Goal: Task Accomplishment & Management: Manage account settings

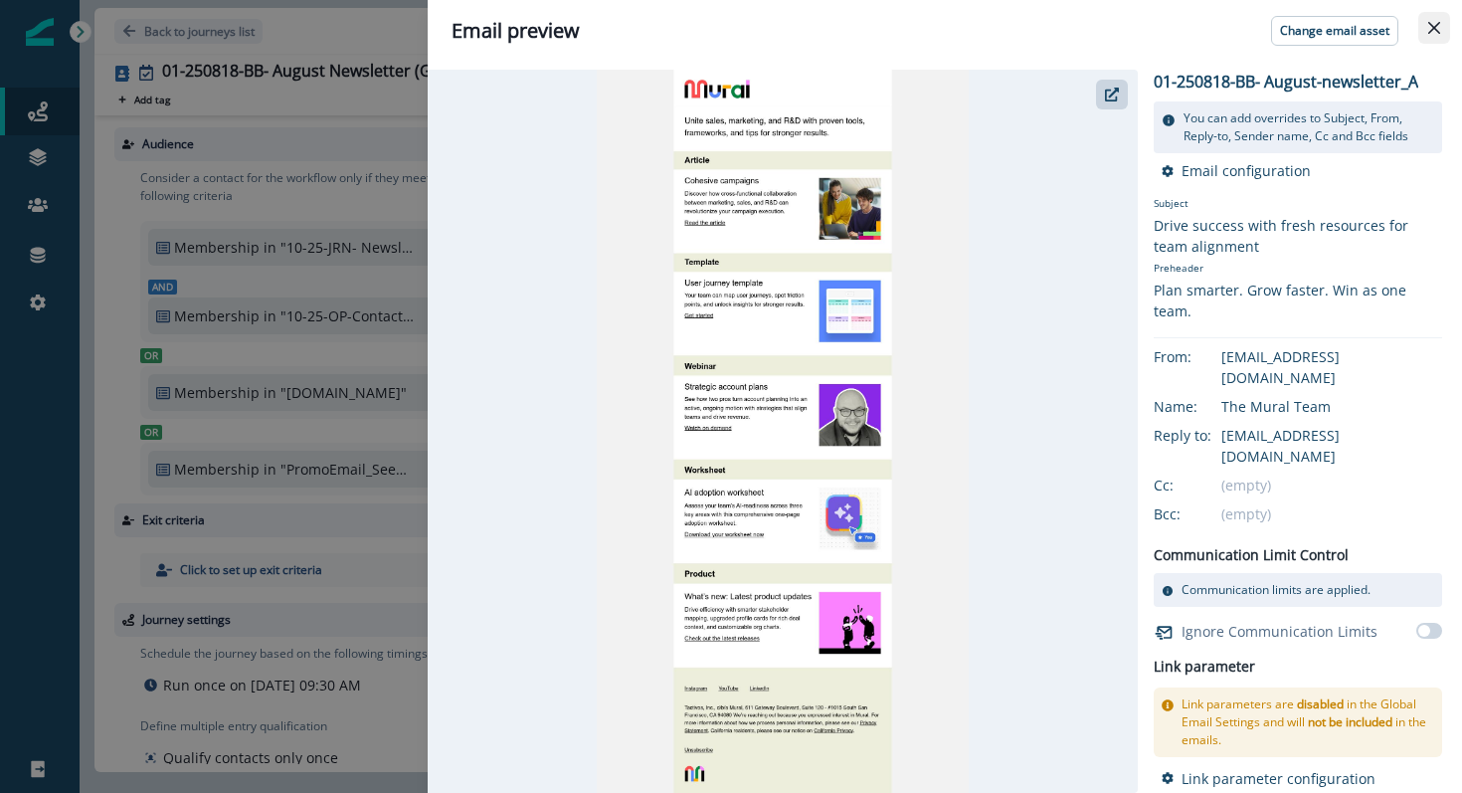
click at [1432, 30] on icon "Close" at bounding box center [1435, 28] width 12 height 12
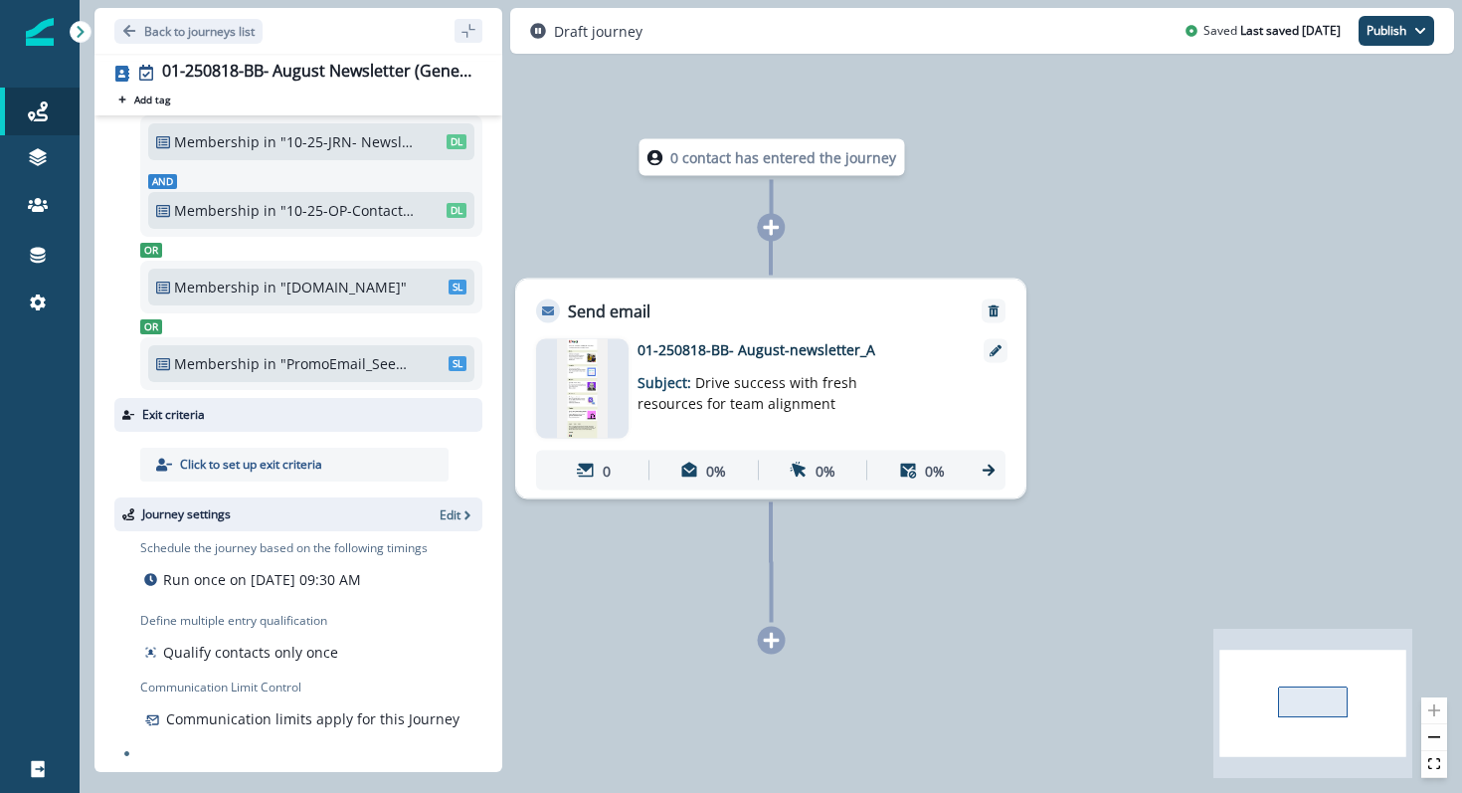
scroll to position [101, 0]
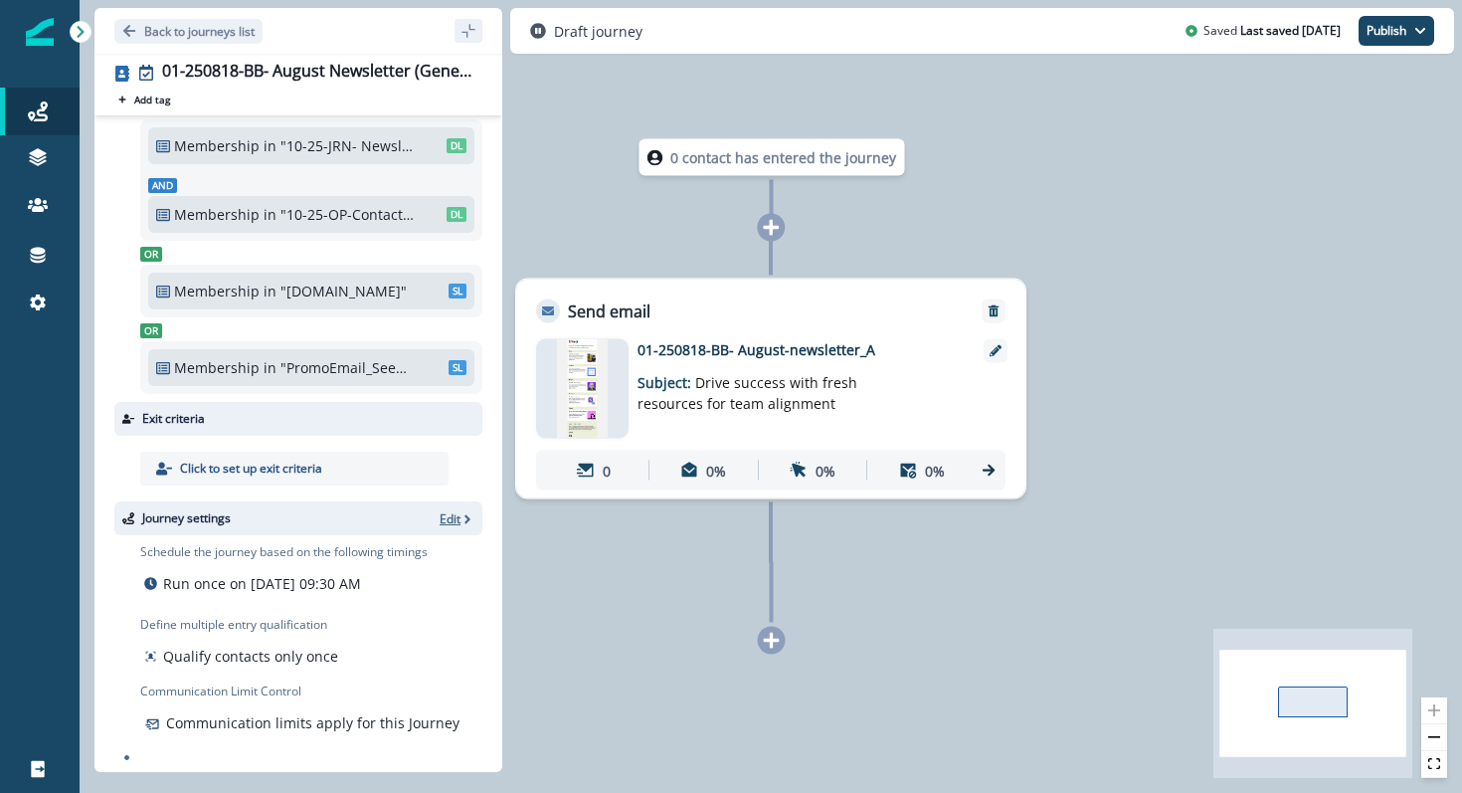
click at [456, 517] on p "Edit" at bounding box center [450, 518] width 21 height 17
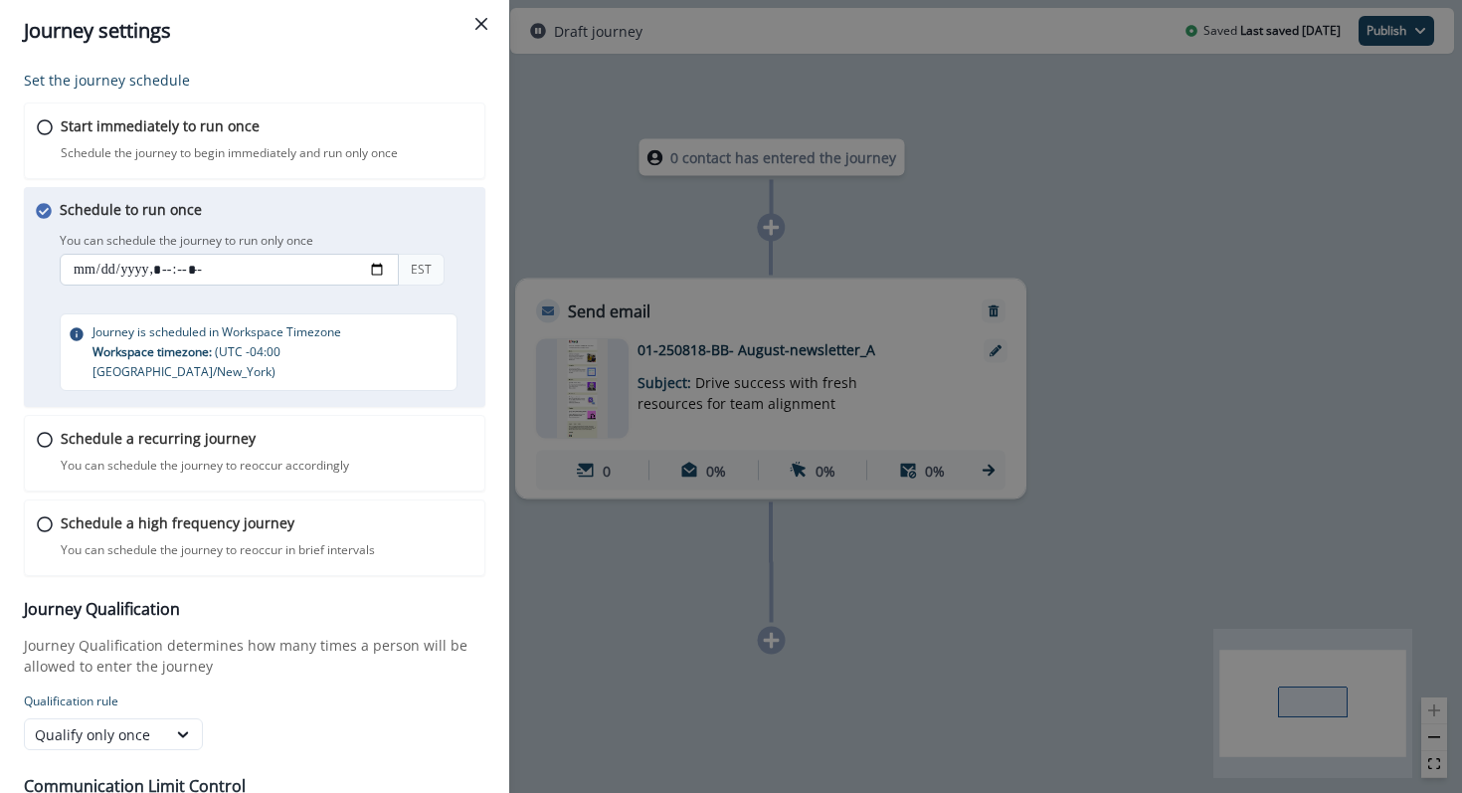
click at [371, 266] on input "datetime-local" at bounding box center [229, 270] width 339 height 32
click at [405, 220] on div "Schedule to run once You can schedule the journey to run only once You can sche…" at bounding box center [274, 295] width 428 height 192
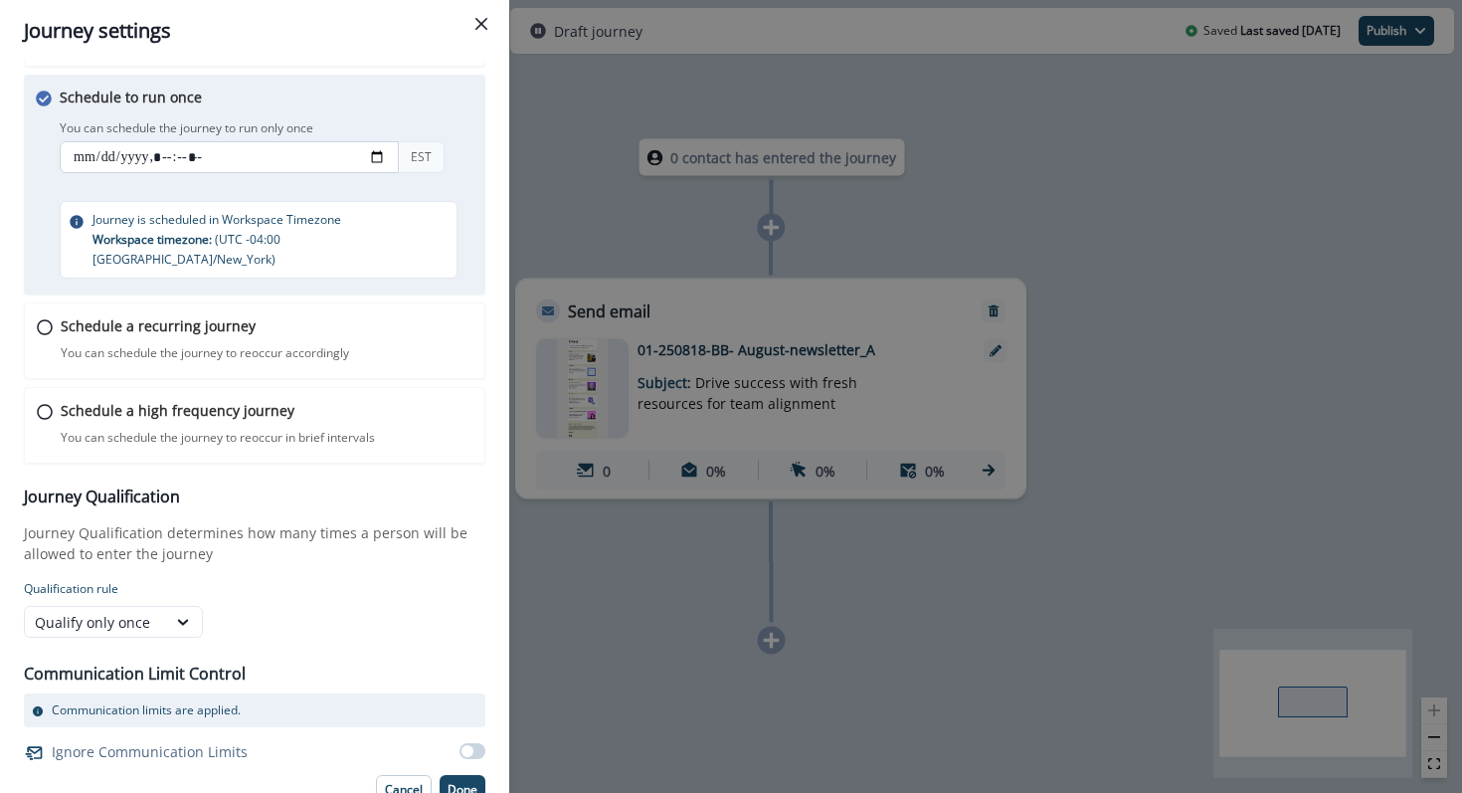
click at [374, 159] on input "datetime-local" at bounding box center [229, 157] width 339 height 32
type input "**********"
click at [470, 184] on div "Schedule to run once You can schedule the journey to run only once You can sche…" at bounding box center [274, 183] width 428 height 192
click at [457, 783] on p "Done" at bounding box center [463, 790] width 30 height 14
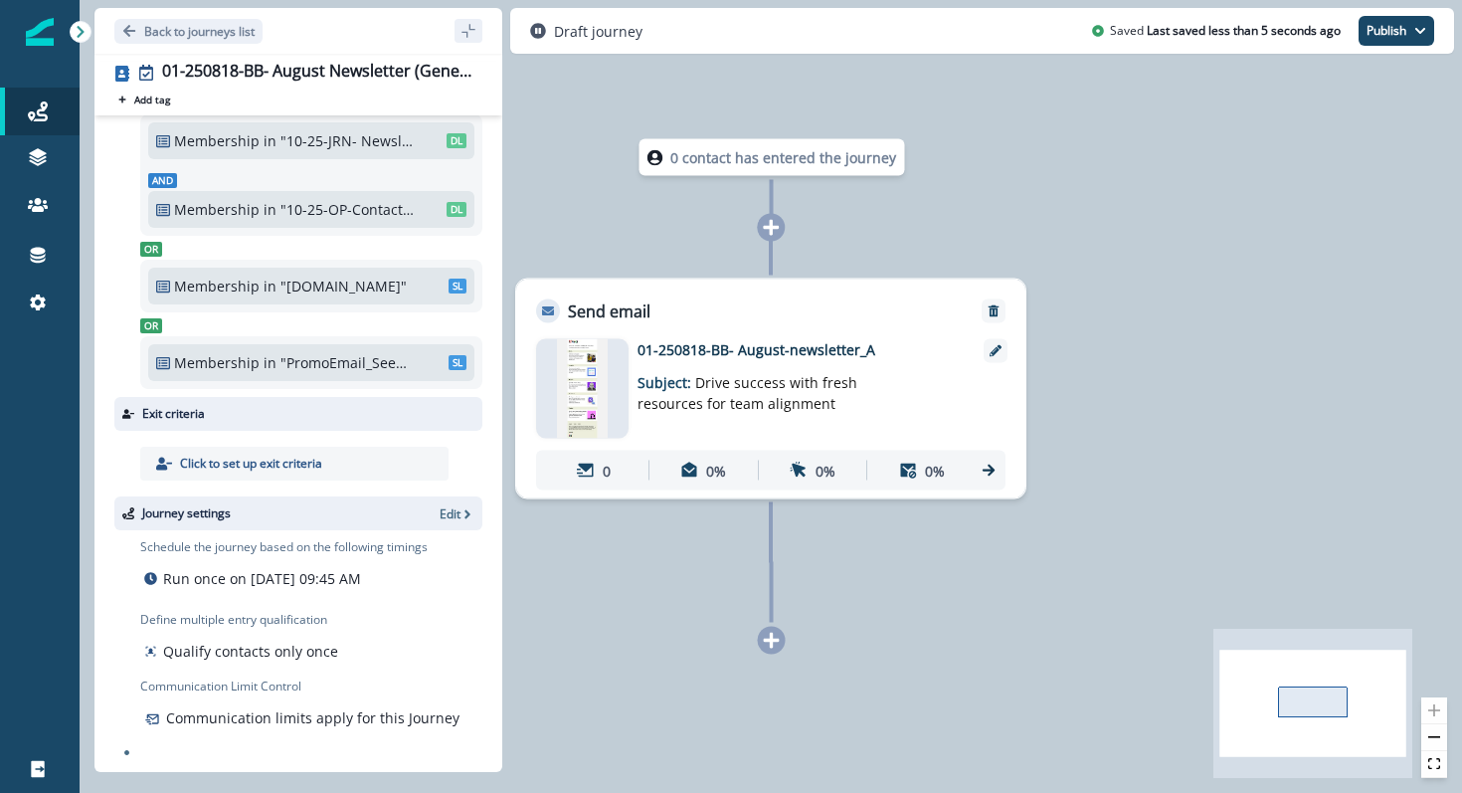
scroll to position [0, 0]
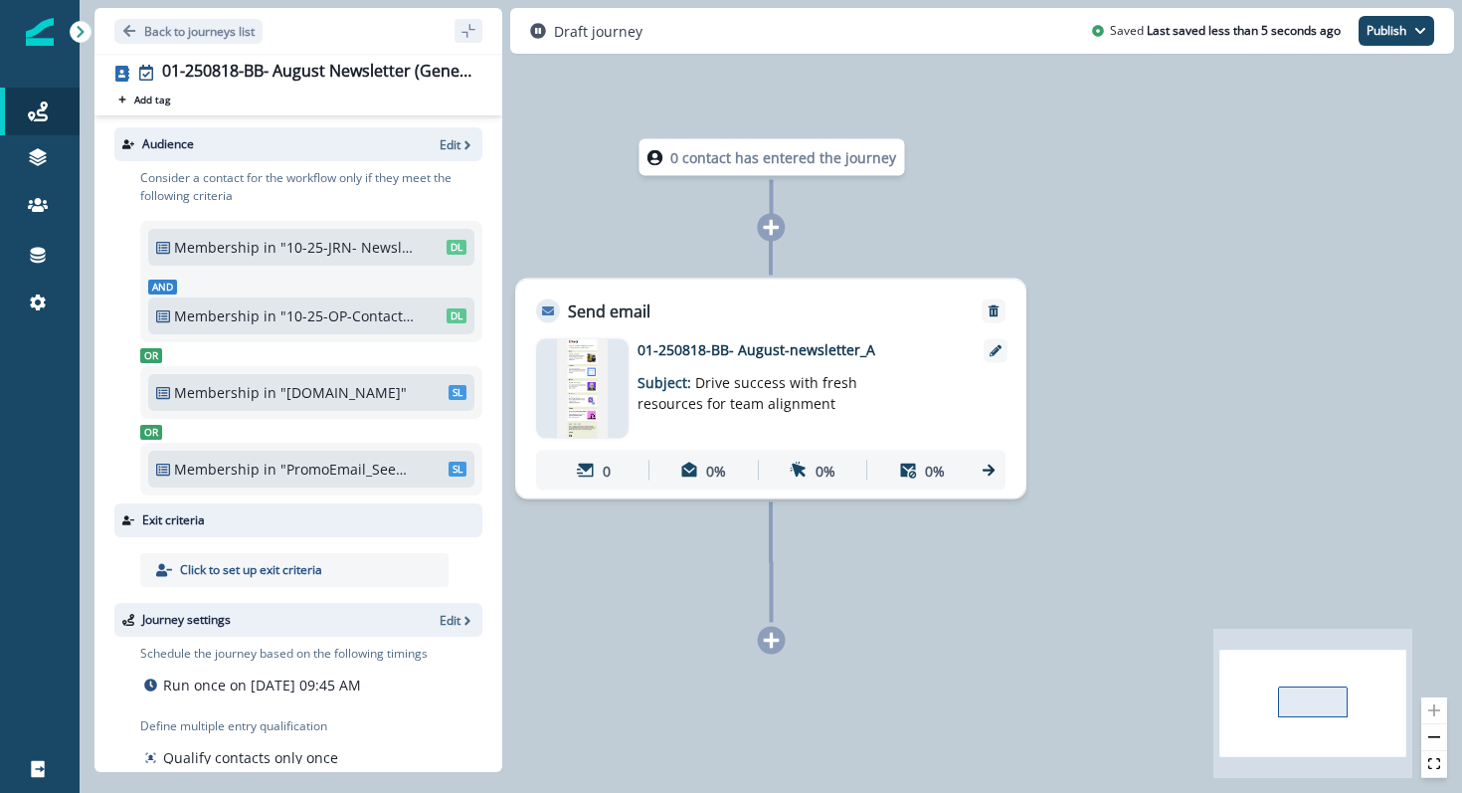
click at [450, 157] on div "Audience Edit" at bounding box center [298, 144] width 368 height 34
click at [451, 146] on p "Edit" at bounding box center [450, 144] width 21 height 17
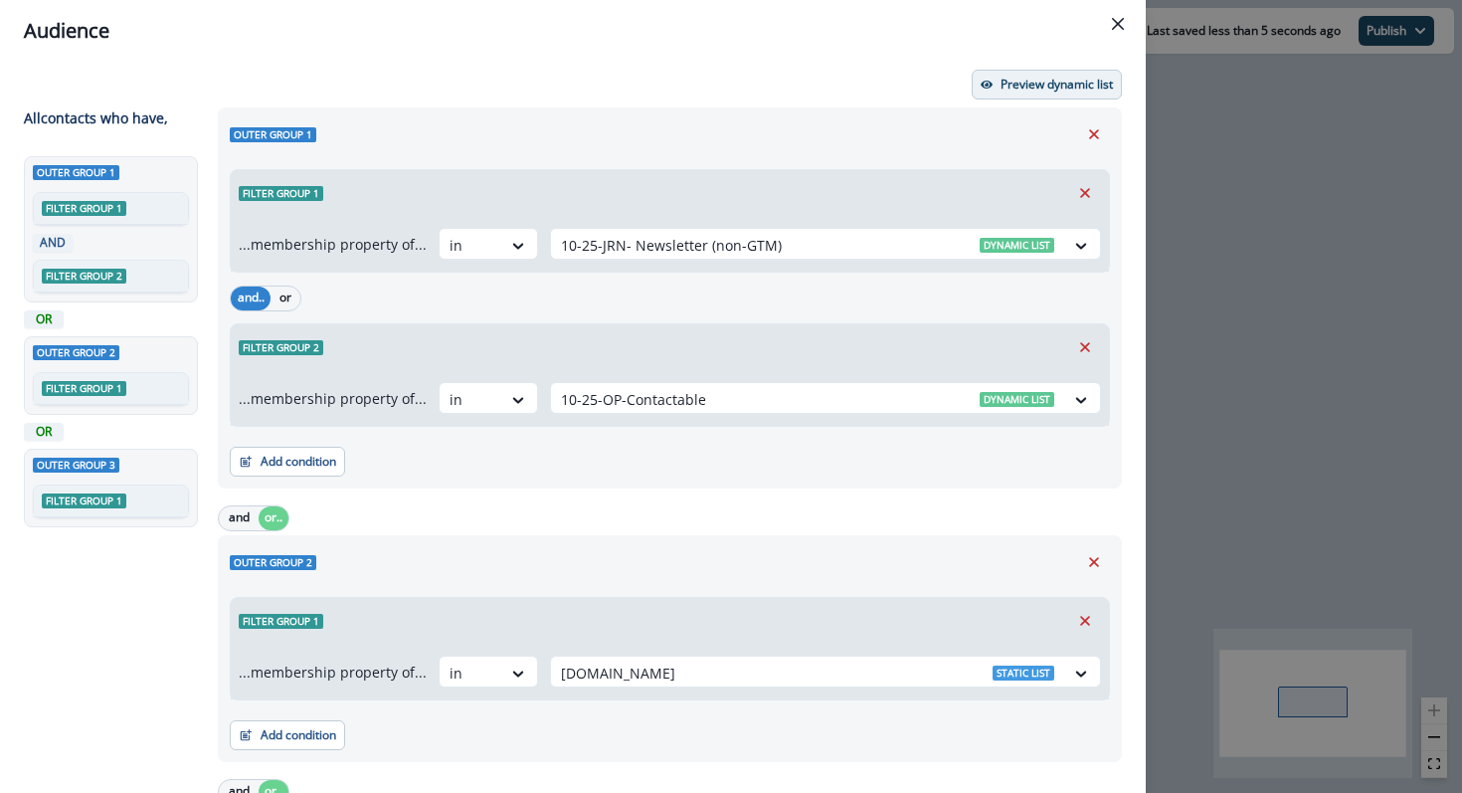
click at [1042, 89] on p "Preview dynamic list" at bounding box center [1057, 85] width 112 height 14
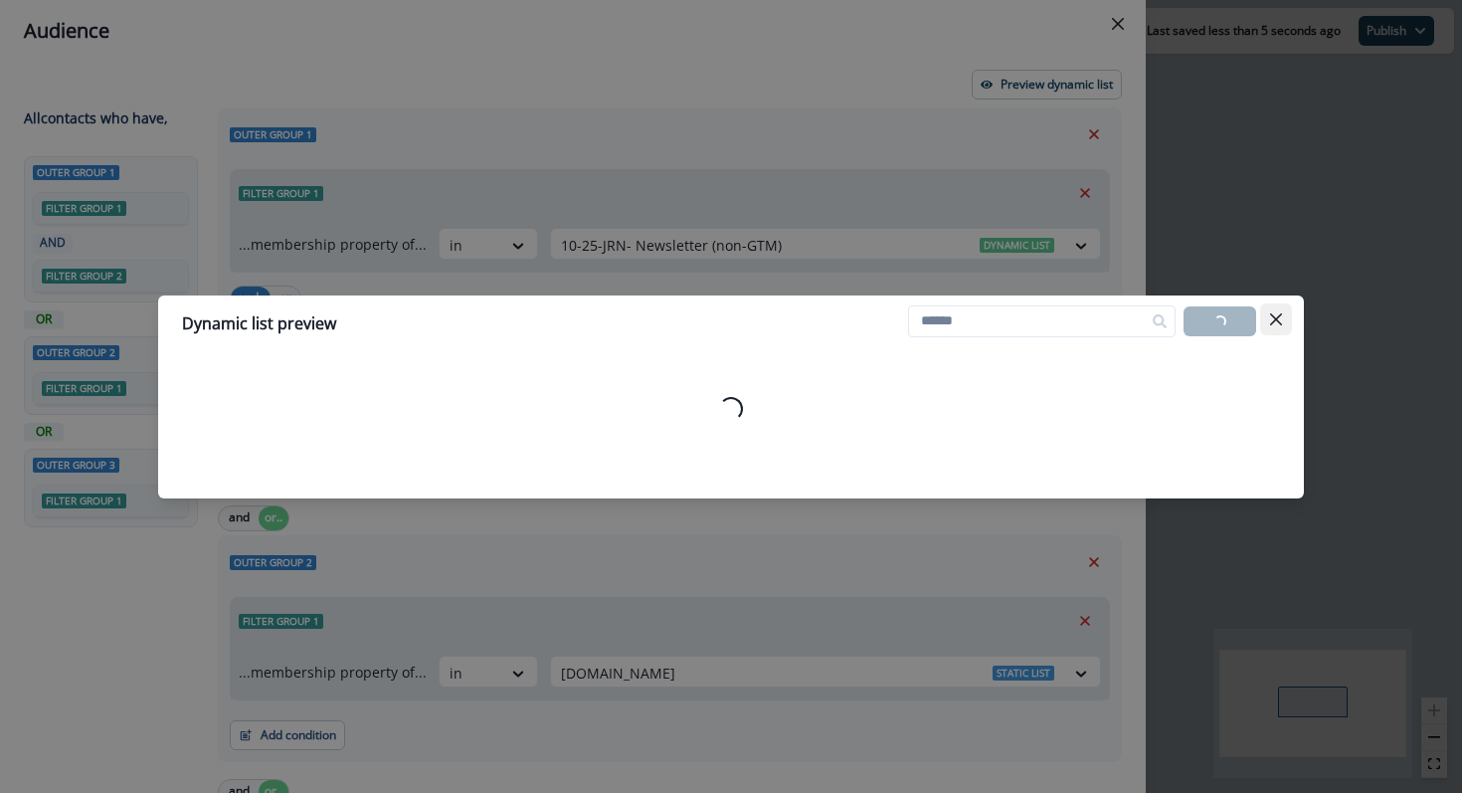
click at [1280, 331] on button "Close" at bounding box center [1277, 319] width 32 height 32
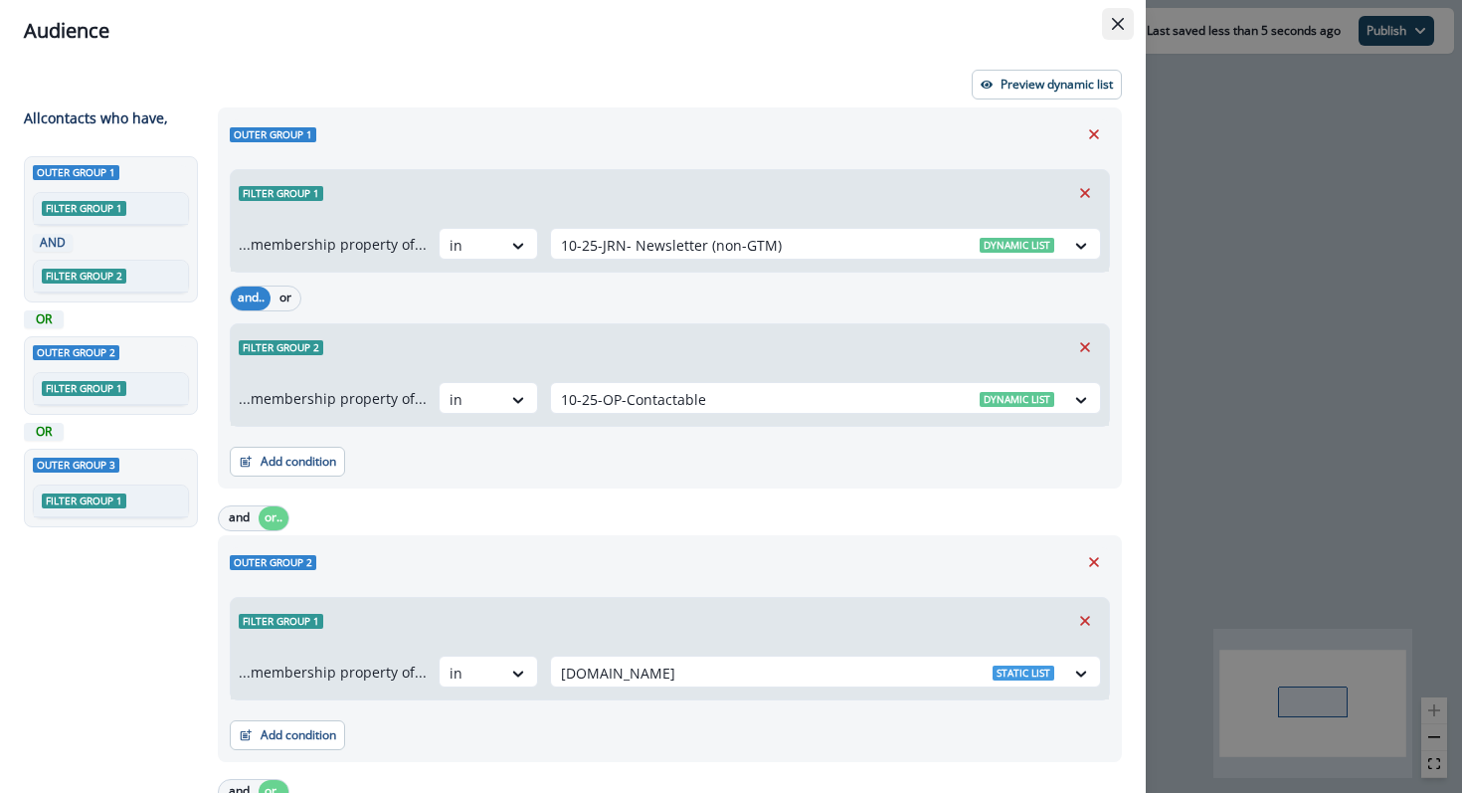
click at [1120, 14] on button "Close" at bounding box center [1118, 24] width 32 height 32
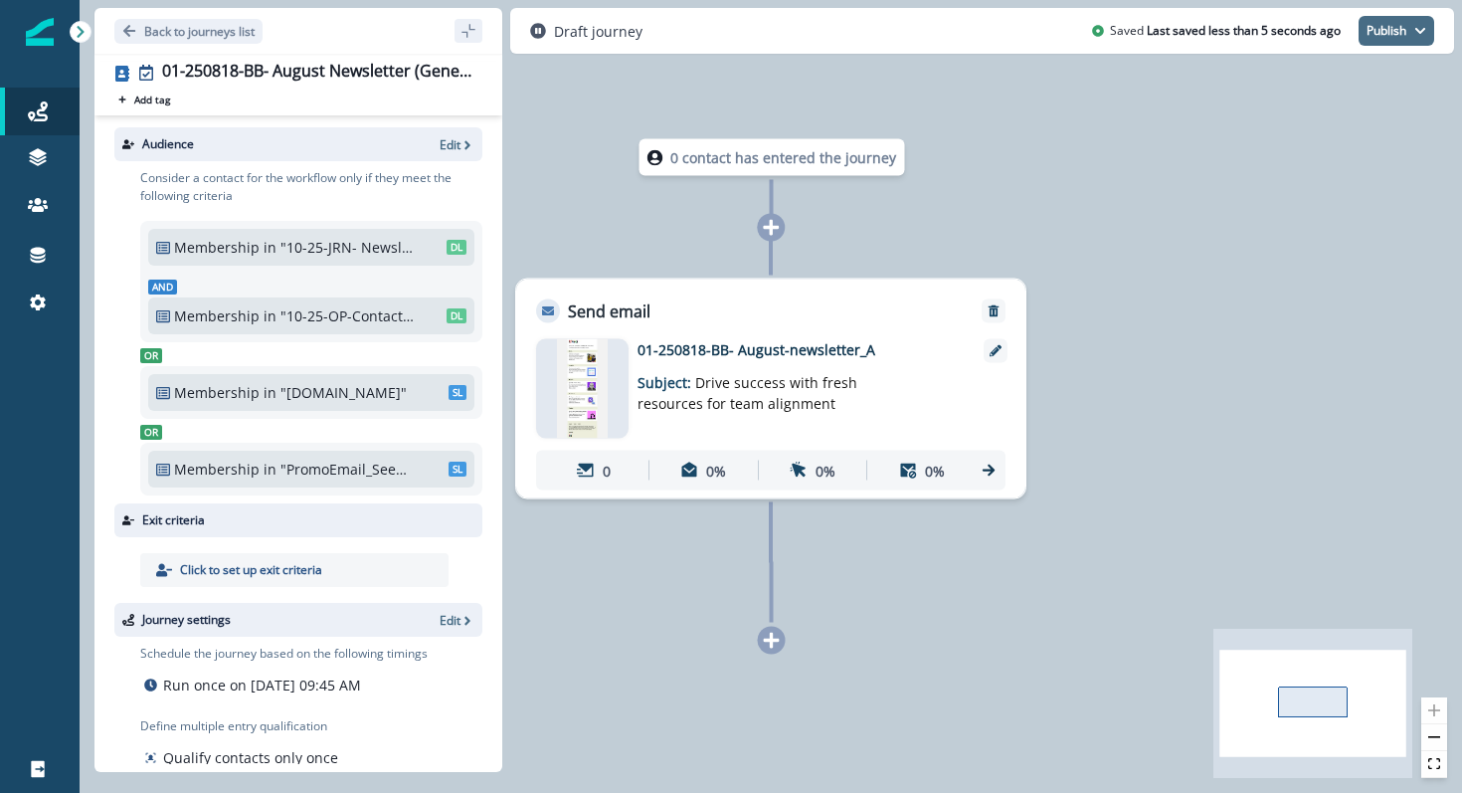
click at [1404, 41] on button "Publish" at bounding box center [1397, 31] width 76 height 30
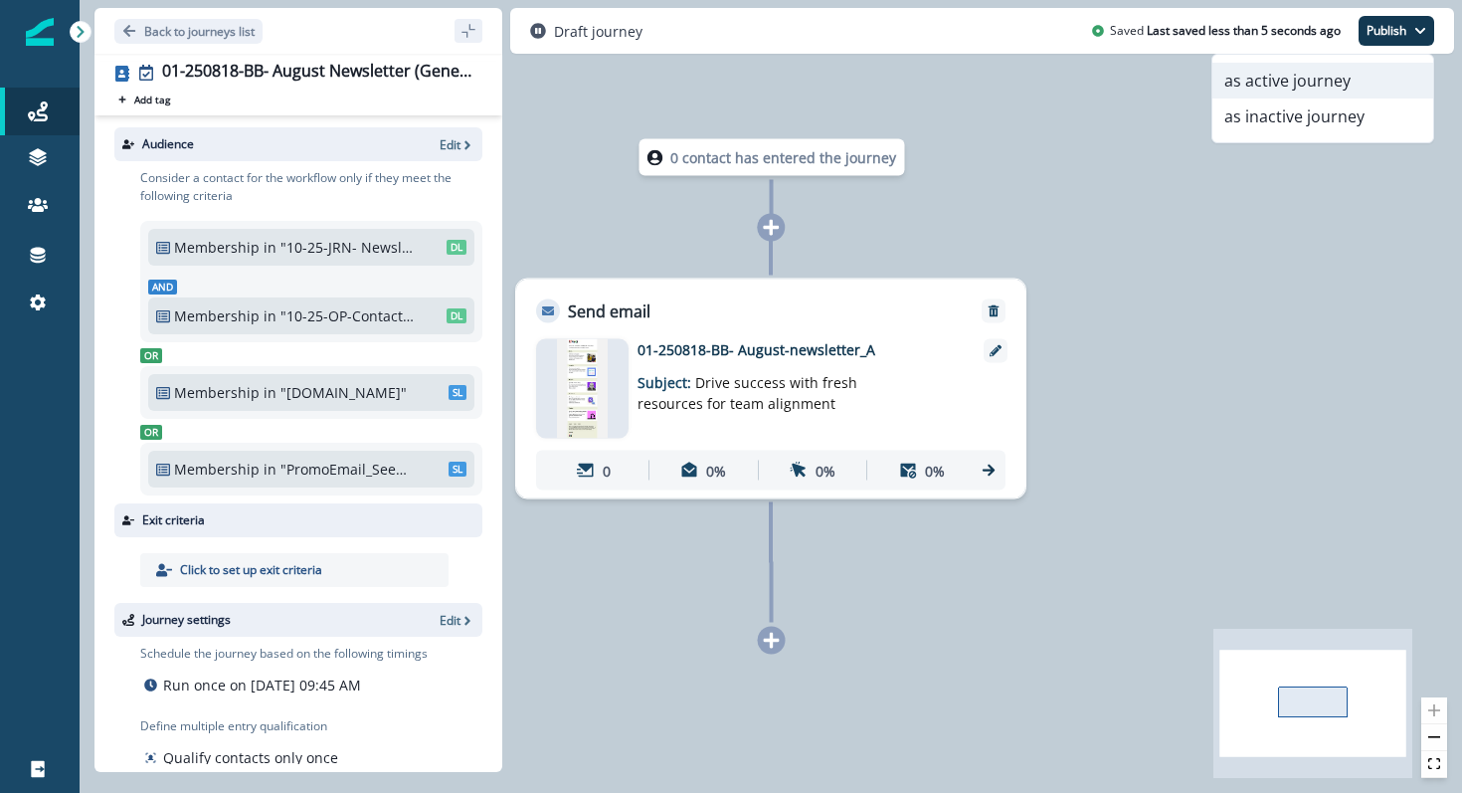
click at [1351, 76] on button "as active journey" at bounding box center [1323, 81] width 221 height 36
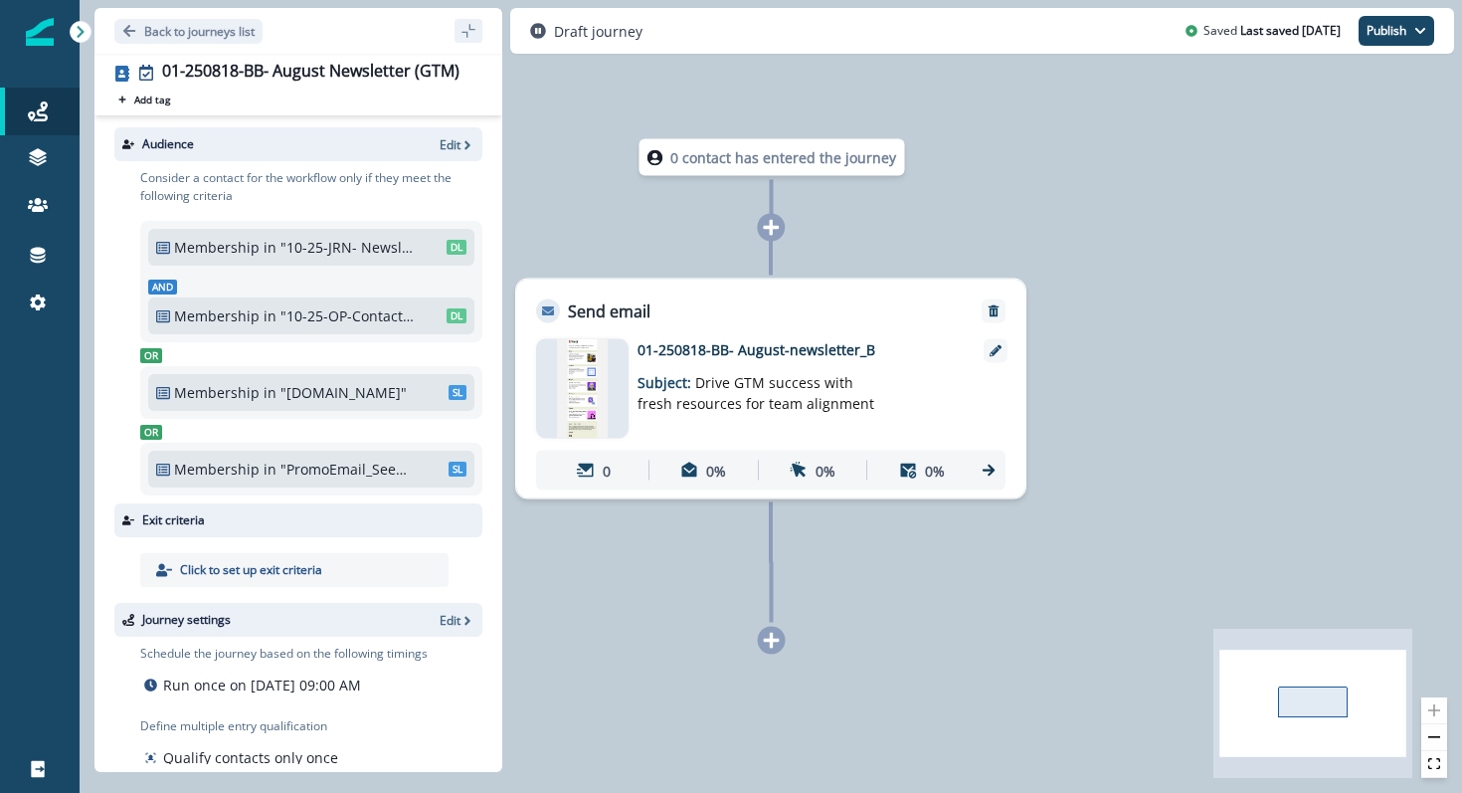
scroll to position [106, 0]
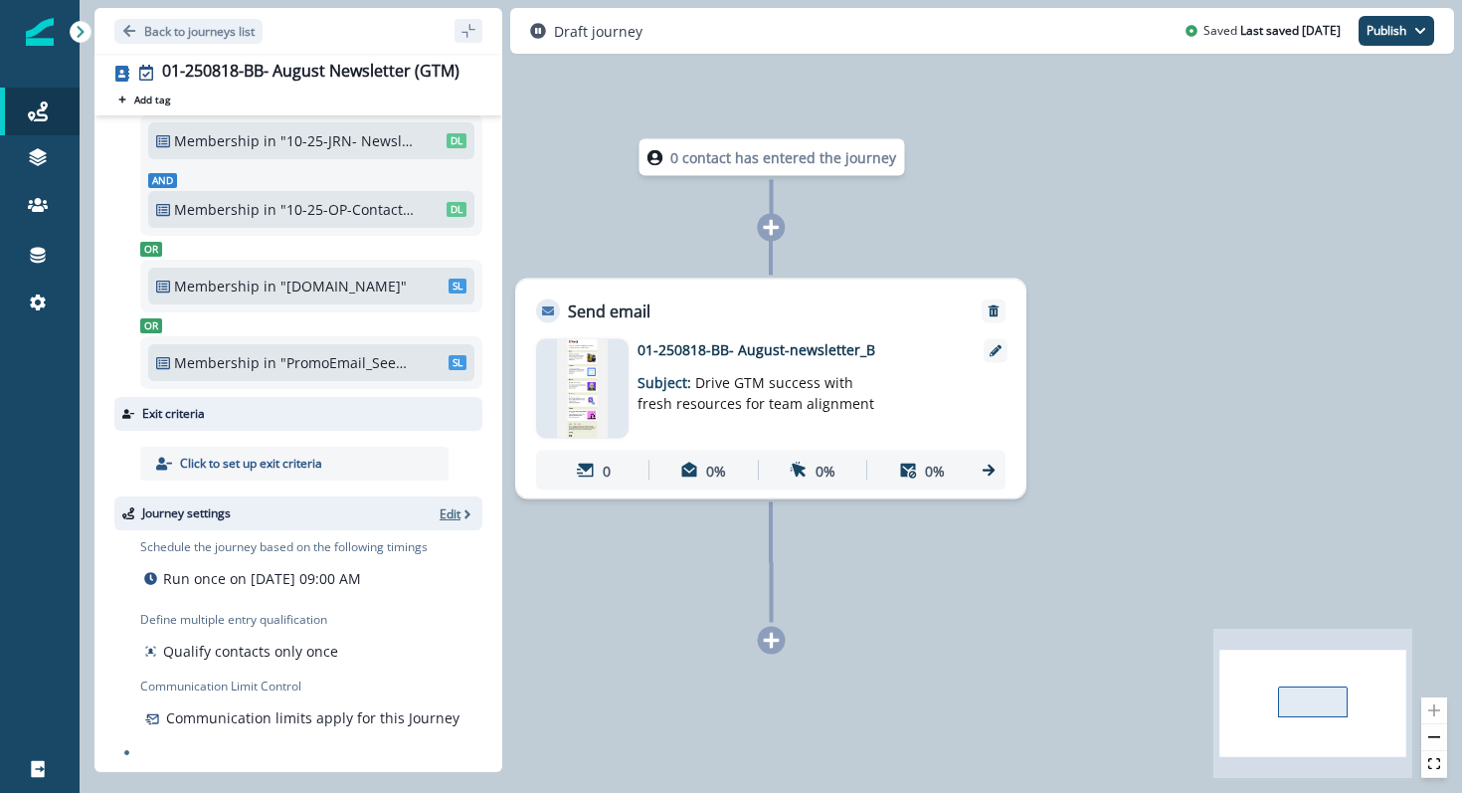
click at [464, 512] on icon "button" at bounding box center [468, 514] width 14 height 14
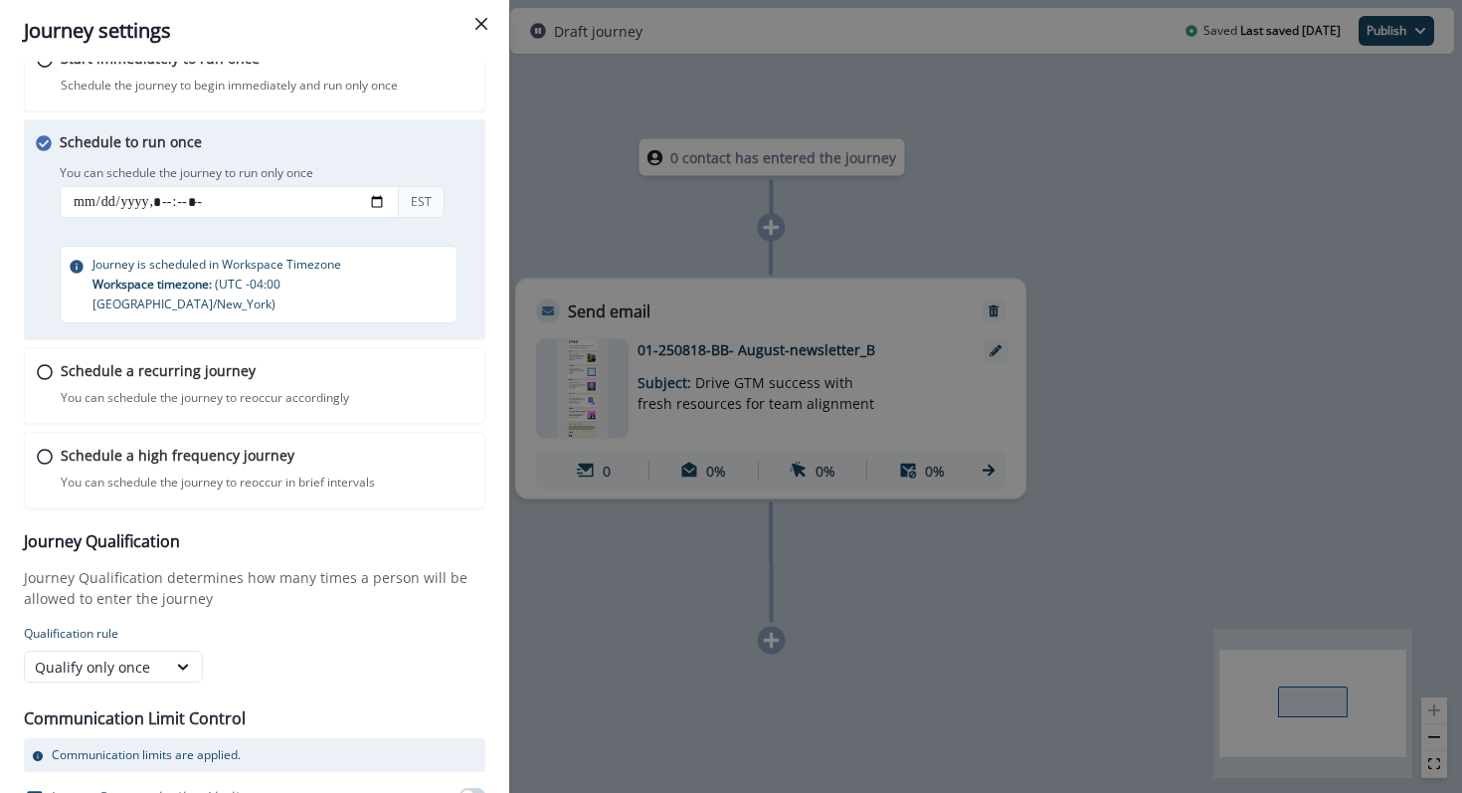
scroll to position [67, 0]
click at [383, 194] on input "datetime-local" at bounding box center [229, 203] width 339 height 32
type input "**********"
click at [455, 199] on div "You can schedule the journey to run only once EST" at bounding box center [274, 194] width 428 height 66
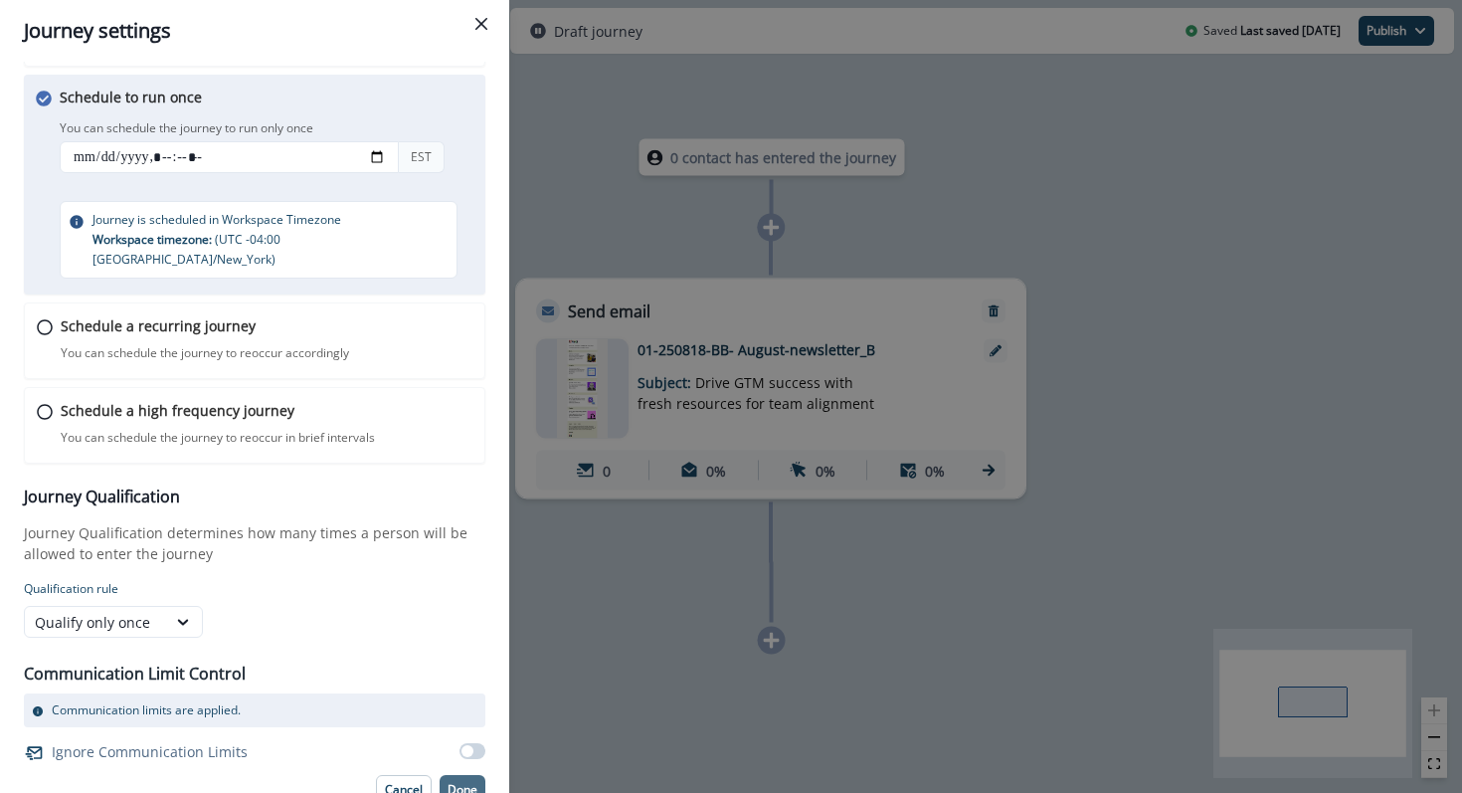
click at [459, 783] on p "Done" at bounding box center [463, 790] width 30 height 14
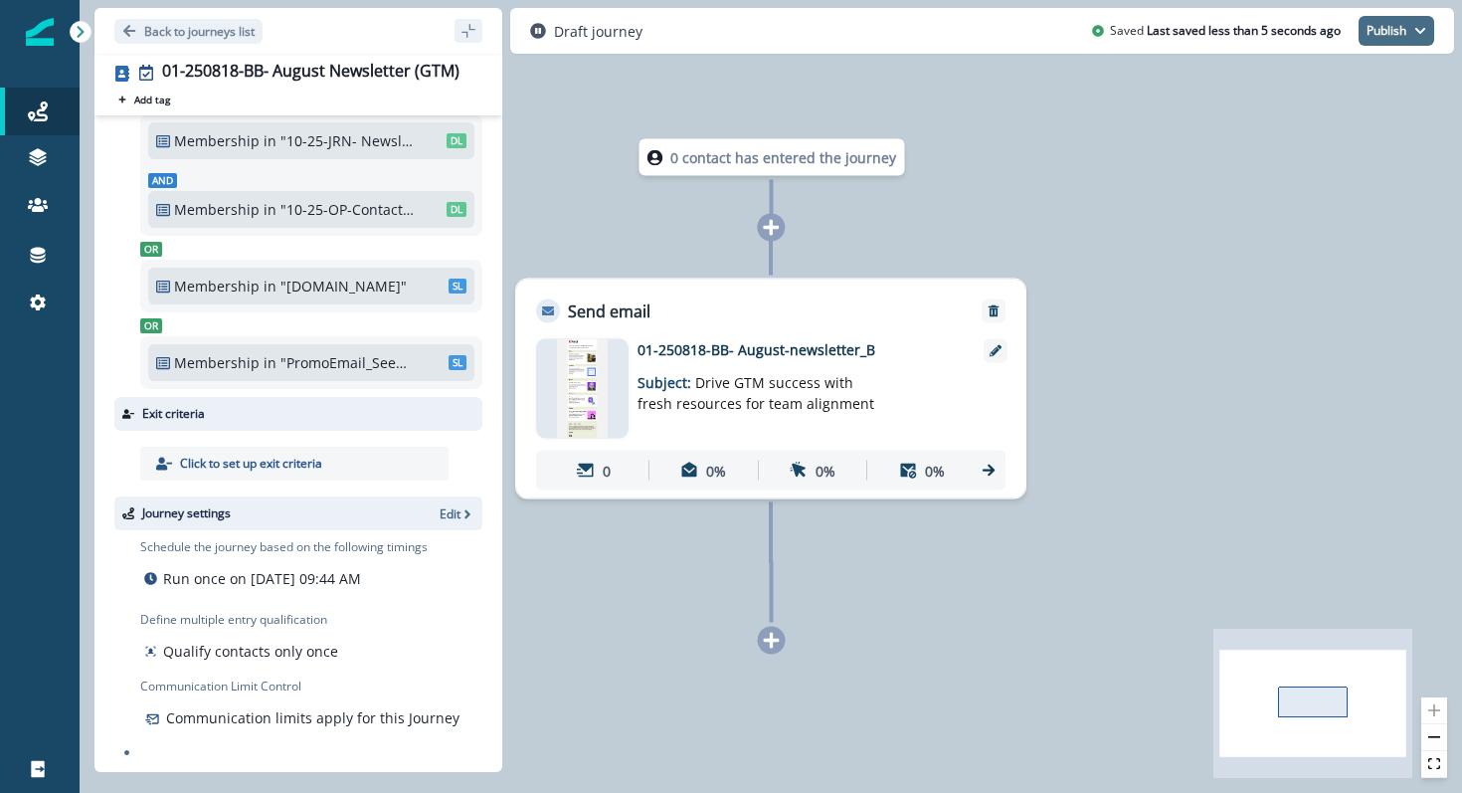
click at [1417, 29] on icon "button" at bounding box center [1421, 31] width 10 height 6
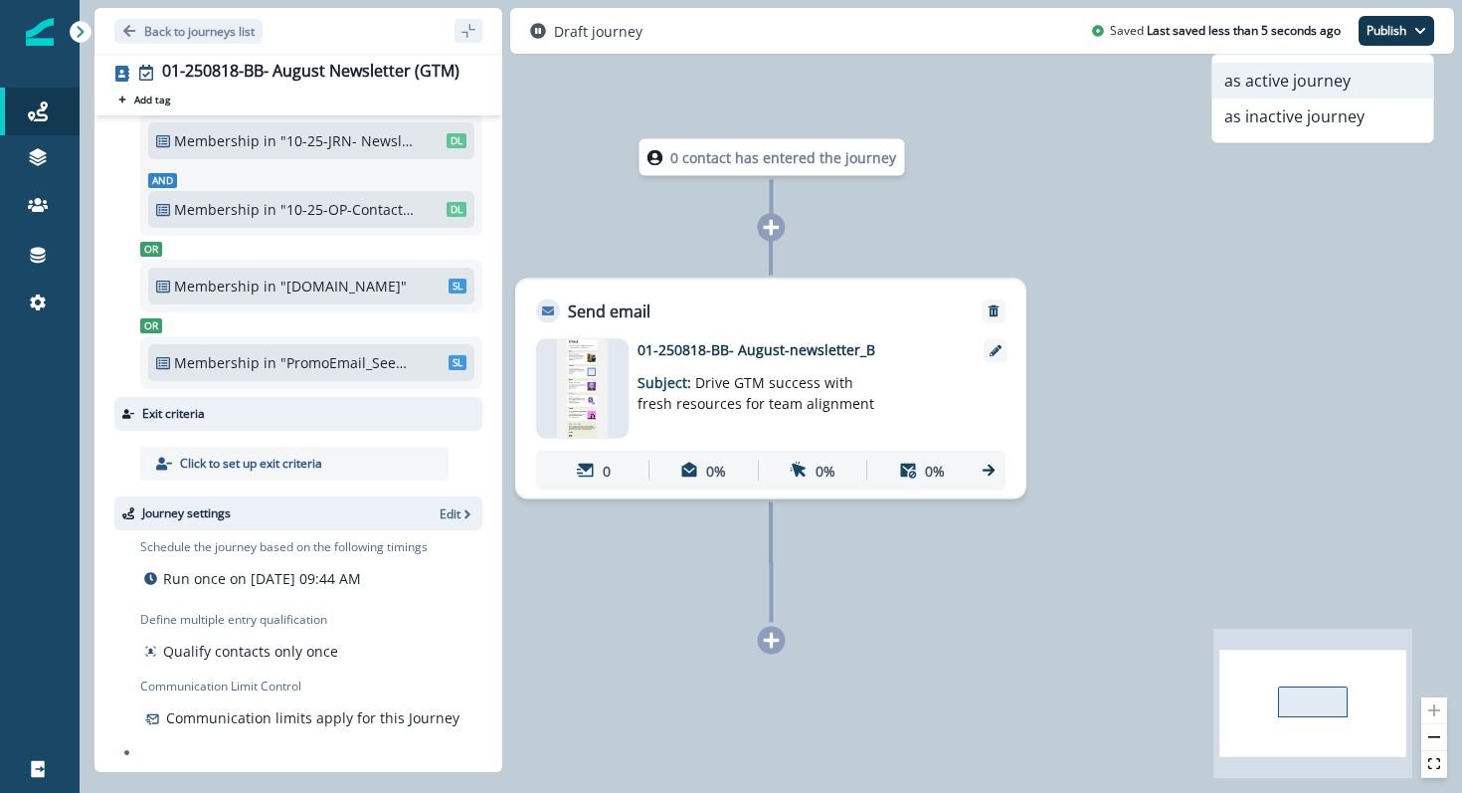
click at [1345, 91] on button "as active journey" at bounding box center [1323, 81] width 221 height 36
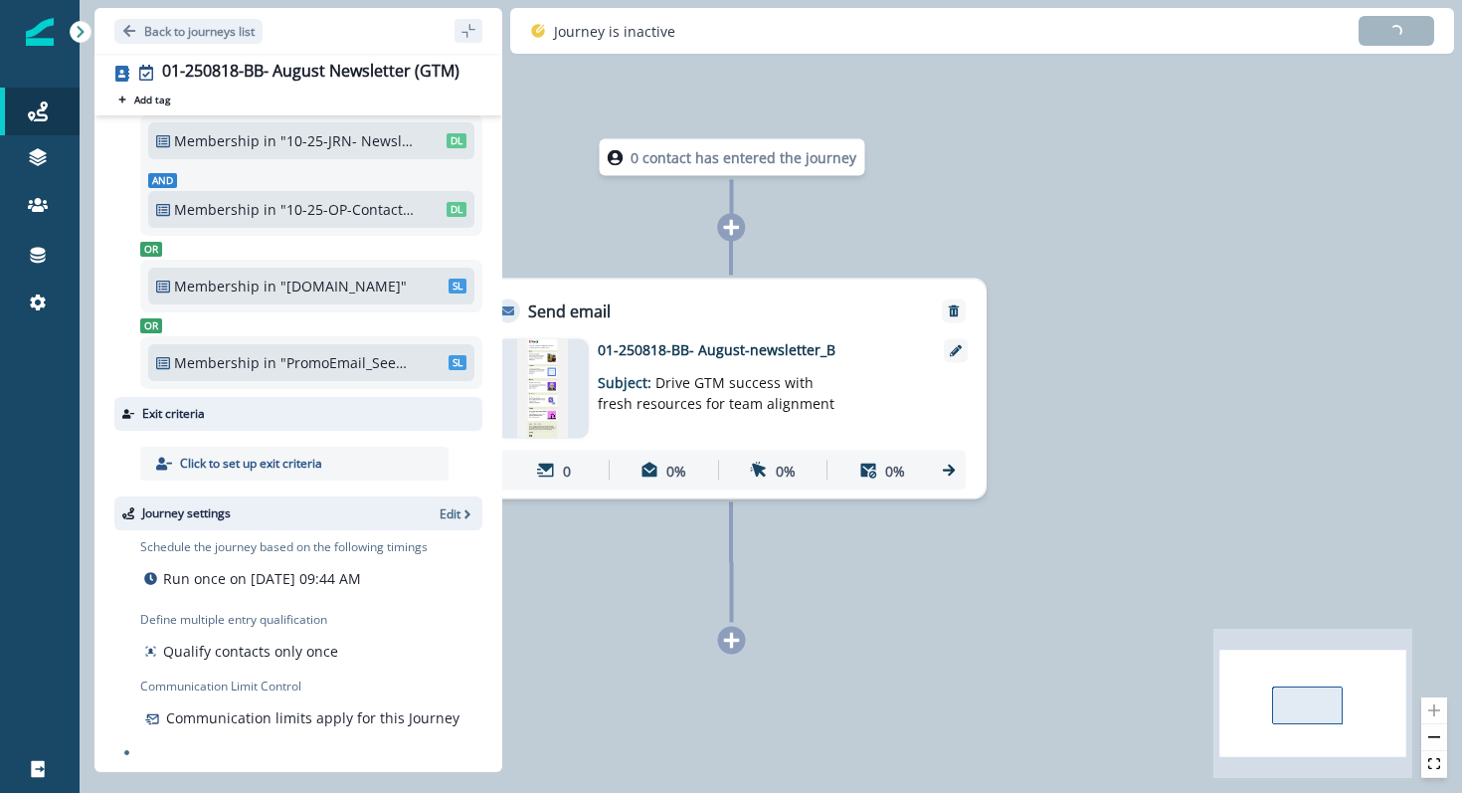
scroll to position [100, 0]
